Goal: Task Accomplishment & Management: Use online tool/utility

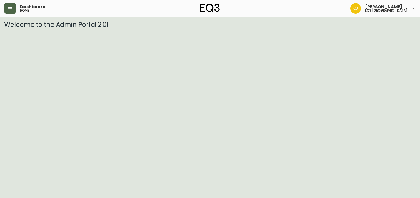
click at [10, 9] on icon "button" at bounding box center [10, 8] width 4 height 4
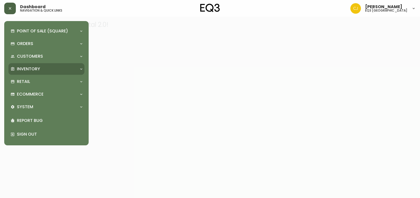
click at [43, 66] on div "Inventory" at bounding box center [44, 69] width 66 height 6
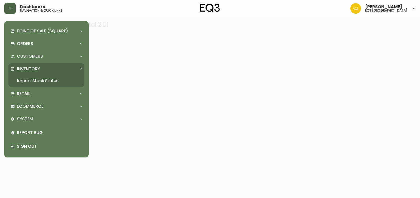
click at [40, 77] on link "Import Stock Status" at bounding box center [46, 81] width 76 height 12
